Goal: Navigation & Orientation: Find specific page/section

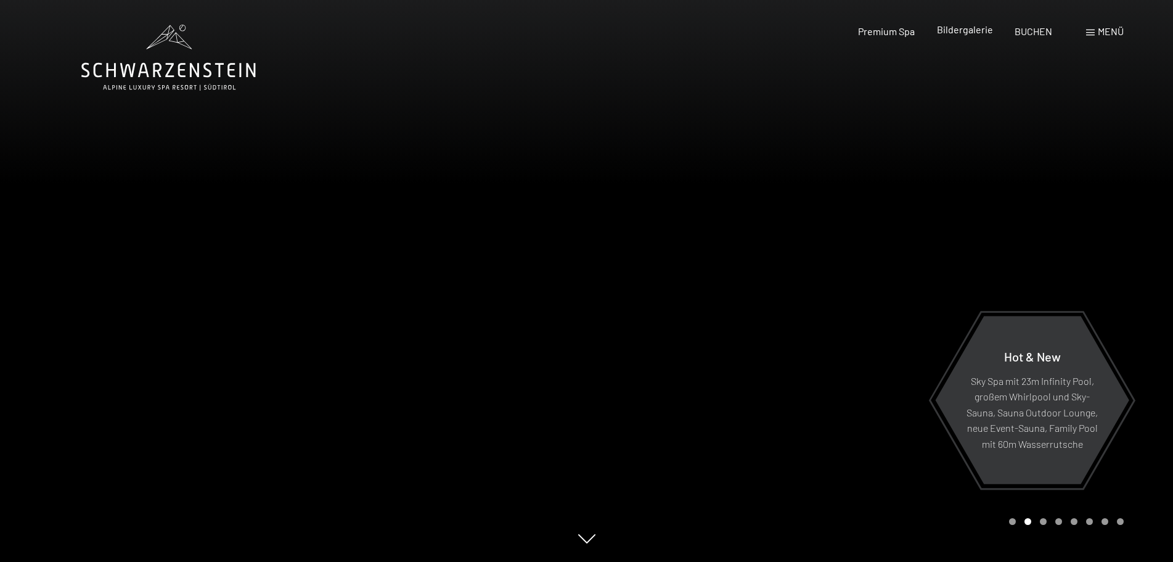
click at [963, 31] on span "Bildergalerie" at bounding box center [965, 29] width 56 height 12
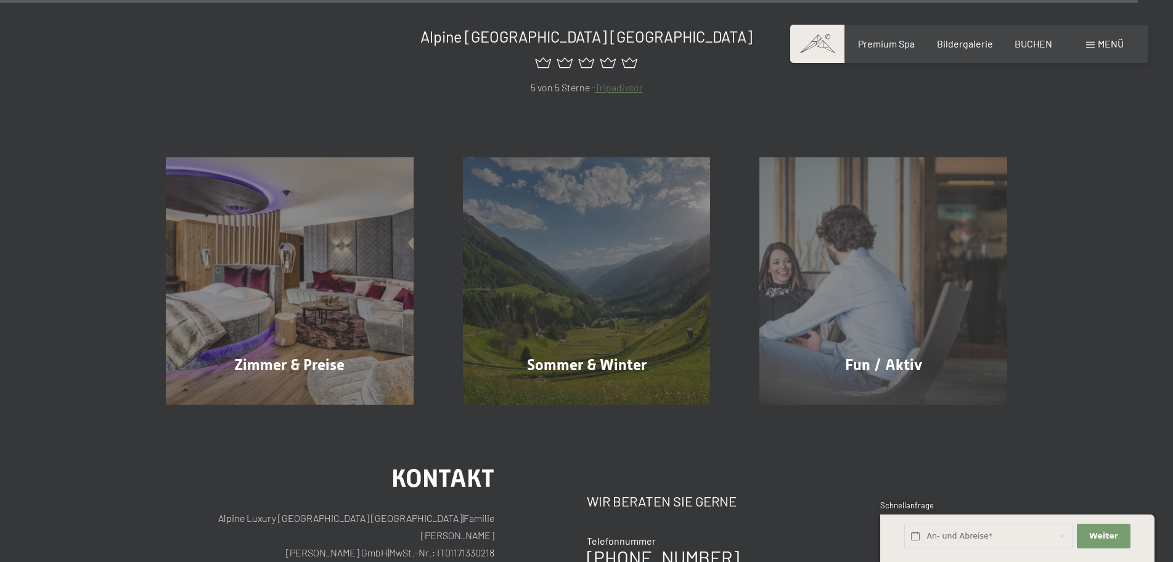
scroll to position [15226, 0]
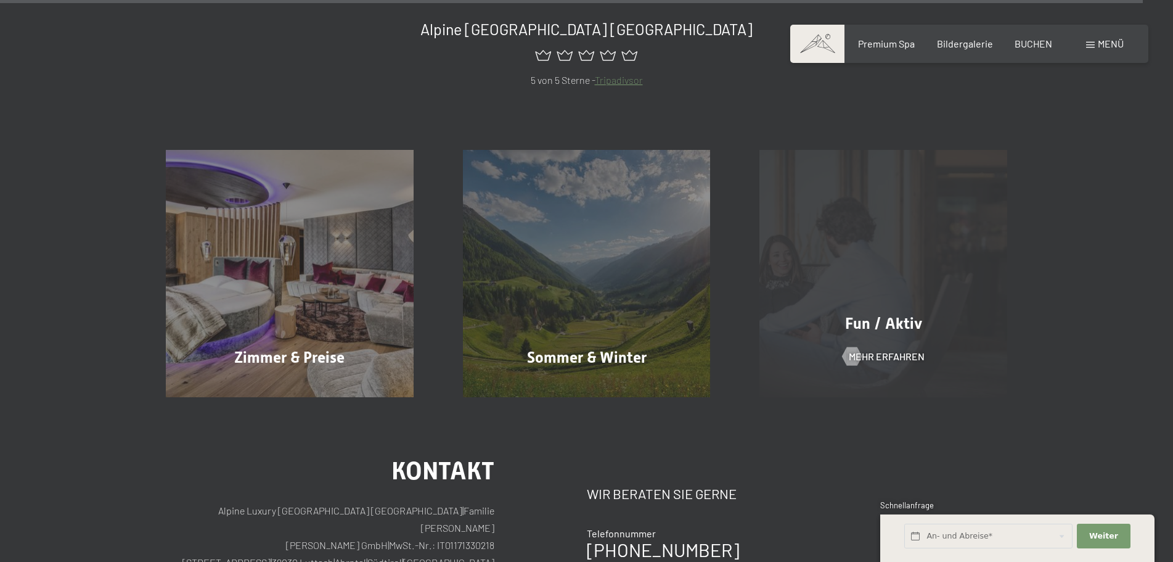
click at [897, 301] on div "Fun / Aktiv Mehr erfahren" at bounding box center [883, 274] width 297 height 248
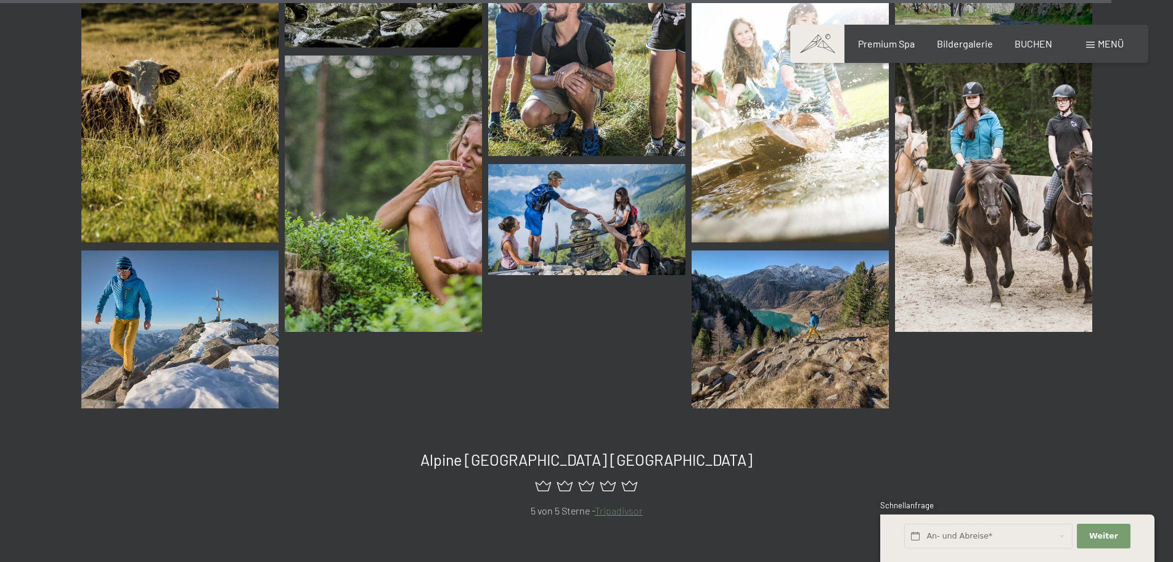
scroll to position [14795, 0]
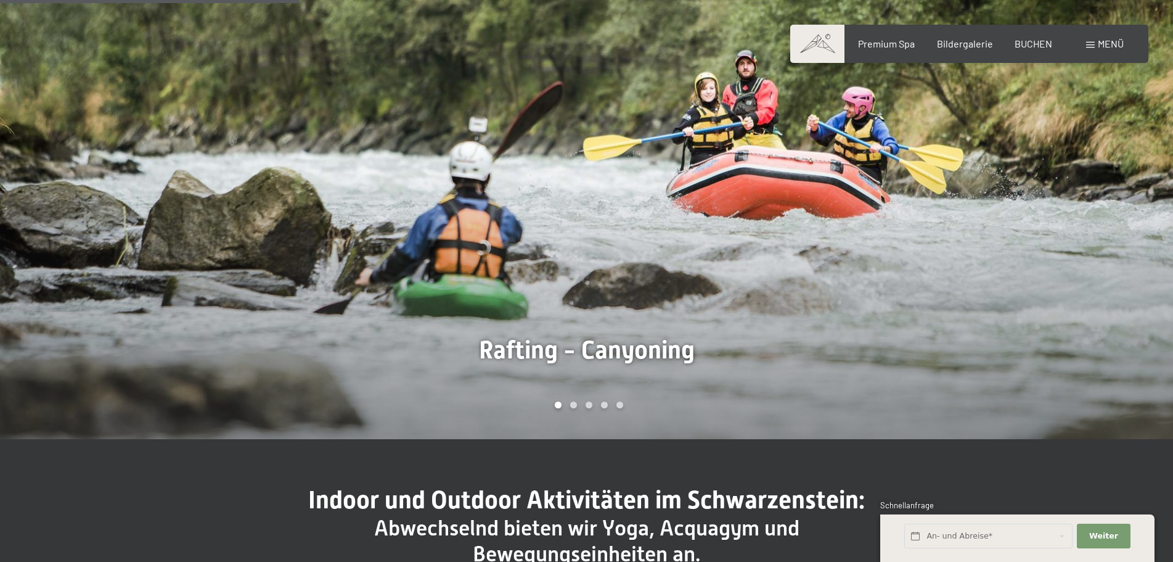
scroll to position [863, 0]
